Goal: Task Accomplishment & Management: Manage account settings

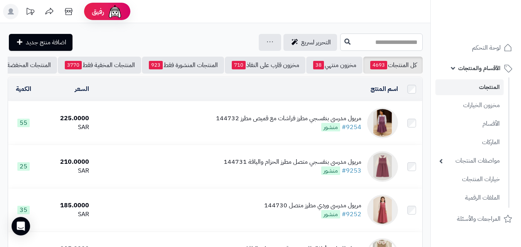
click at [364, 40] on input "text" at bounding box center [381, 42] width 82 height 17
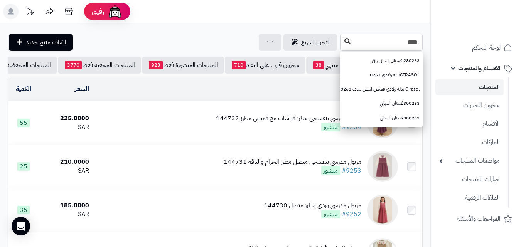
type input "****"
click at [341, 39] on button at bounding box center [347, 41] width 12 height 15
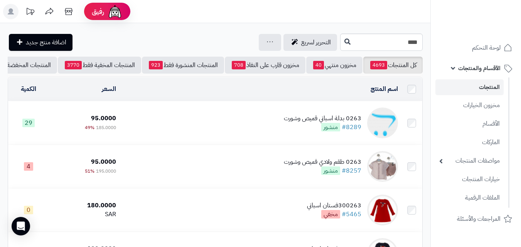
click at [287, 128] on div "0263 بدلة اسباني قميص وشورت #8289 منشور" at bounding box center [322, 123] width 77 height 18
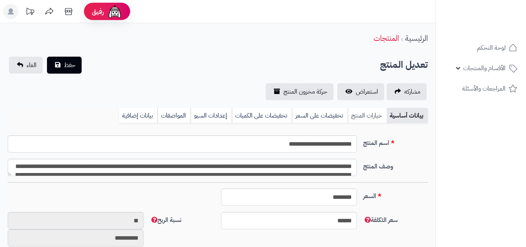
click at [351, 114] on link "خيارات المنتج" at bounding box center [367, 115] width 39 height 15
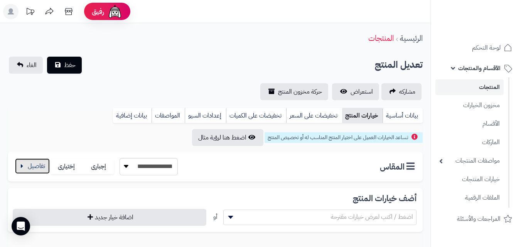
click at [33, 164] on button "button" at bounding box center [32, 165] width 35 height 15
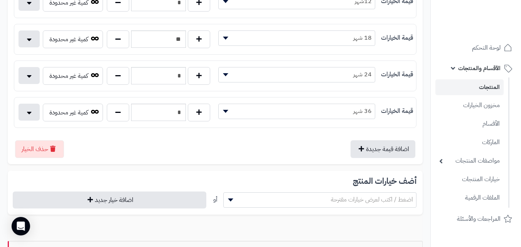
scroll to position [193, 0]
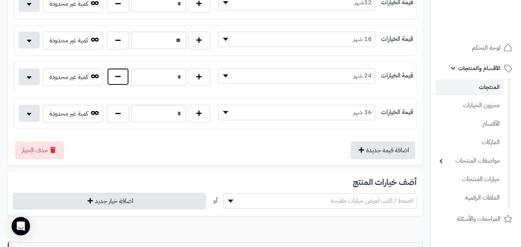
click at [108, 79] on button "button" at bounding box center [118, 77] width 22 height 18
type input "*"
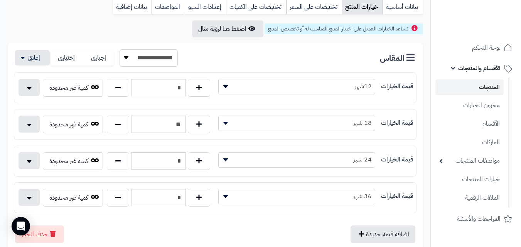
scroll to position [0, 0]
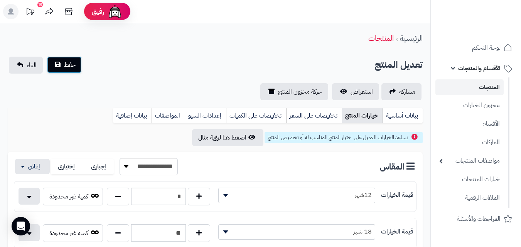
click at [80, 65] on button "حفظ" at bounding box center [64, 64] width 35 height 17
